Goal: Information Seeking & Learning: Learn about a topic

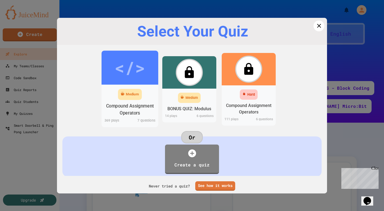
click at [129, 95] on div "Medium" at bounding box center [132, 94] width 13 height 5
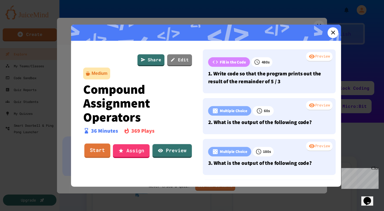
click at [97, 152] on link "Start" at bounding box center [97, 150] width 26 height 15
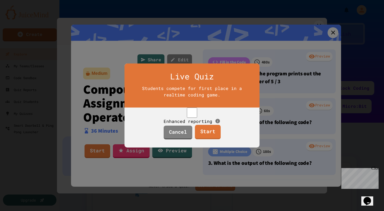
click at [204, 137] on link "Start" at bounding box center [208, 132] width 26 height 15
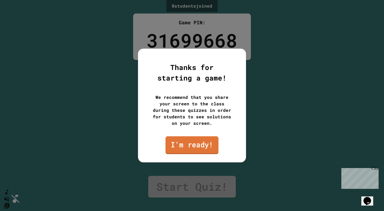
click at [192, 142] on link "I'm ready!" at bounding box center [192, 145] width 53 height 18
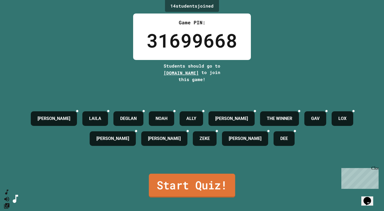
click at [183, 186] on link "Start Quiz!" at bounding box center [192, 186] width 86 height 24
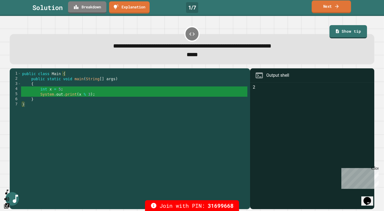
click at [322, 6] on link "Next" at bounding box center [331, 7] width 39 height 13
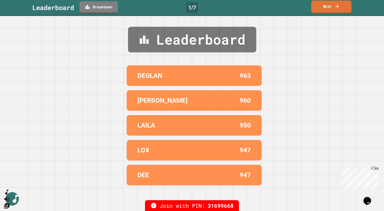
click at [334, 7] on link "Next" at bounding box center [331, 7] width 40 height 13
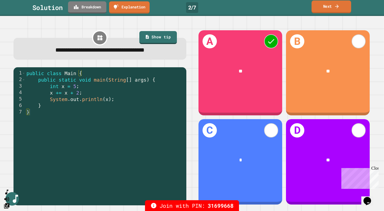
click at [331, 8] on link "Next" at bounding box center [332, 7] width 40 height 13
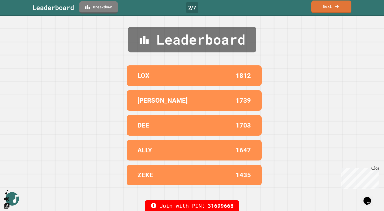
click at [327, 9] on link "Next" at bounding box center [331, 7] width 40 height 13
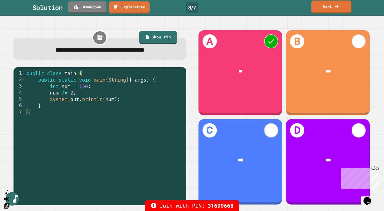
click at [325, 9] on link "Next" at bounding box center [331, 7] width 40 height 13
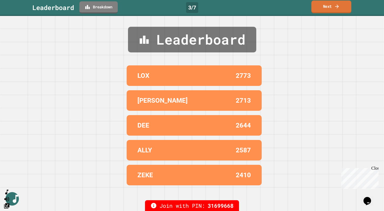
click at [331, 8] on link "Next" at bounding box center [331, 7] width 40 height 13
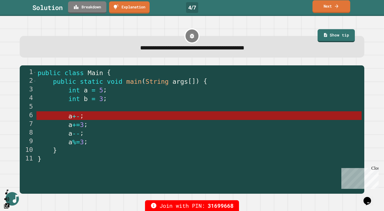
click at [331, 8] on link "Next" at bounding box center [332, 6] width 38 height 13
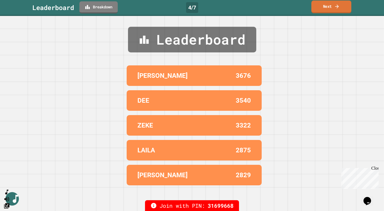
click at [331, 8] on link "Next" at bounding box center [331, 7] width 40 height 13
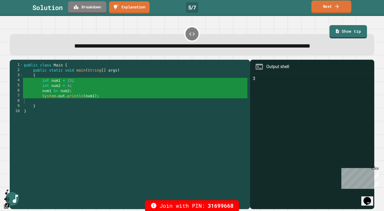
click at [328, 7] on link "Next" at bounding box center [331, 7] width 40 height 13
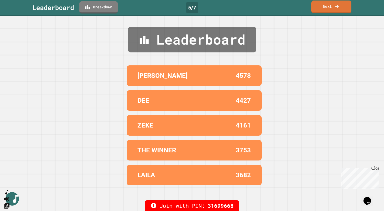
click at [330, 8] on link "Next" at bounding box center [331, 7] width 40 height 13
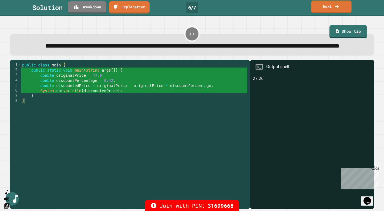
click at [320, 7] on link "Next" at bounding box center [331, 7] width 40 height 13
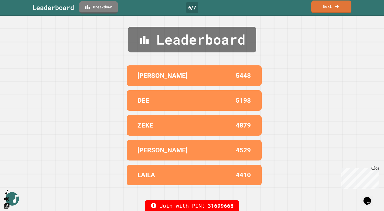
click at [329, 7] on link "Next" at bounding box center [331, 7] width 40 height 13
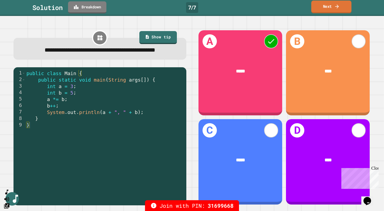
click at [336, 7] on icon at bounding box center [336, 7] width 5 height 6
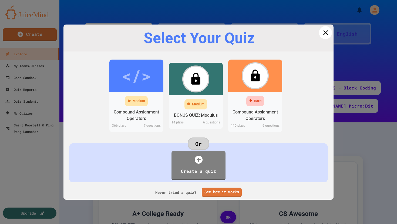
click at [324, 31] on icon at bounding box center [325, 33] width 8 height 8
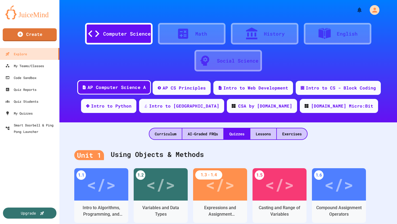
click at [105, 87] on div "AP Computer Science A" at bounding box center [117, 87] width 58 height 7
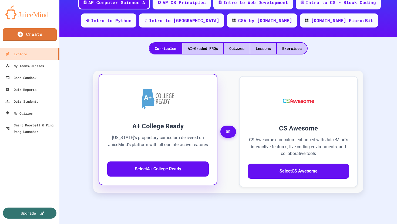
scroll to position [92, 0]
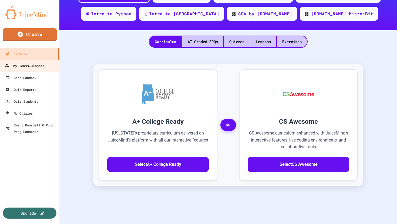
click at [32, 68] on div "My Teams/Classes" at bounding box center [25, 66] width 40 height 7
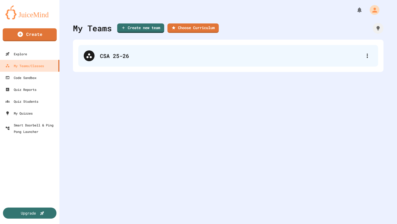
click at [135, 54] on div "CSA 25-26" at bounding box center [231, 56] width 262 height 8
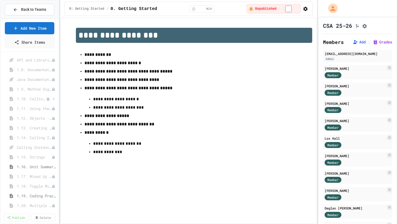
scroll to position [126, 0]
click at [31, 167] on span "1.16. Unit Summary 1a (1.1-1.6)" at bounding box center [34, 167] width 34 height 6
